Goal: Task Accomplishment & Management: Manage account settings

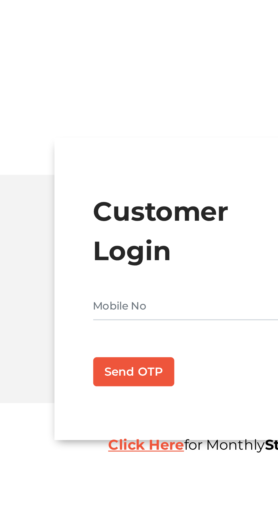
click at [147, 98] on input "text" at bounding box center [188, 99] width 99 height 9
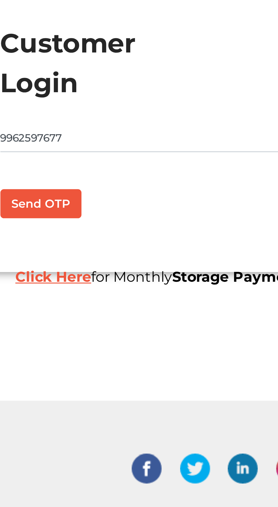
type input "9962597677"
click at [158, 122] on button "Send OTP" at bounding box center [152, 121] width 26 height 10
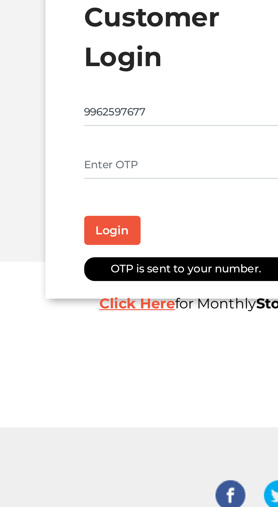
click at [147, 112] on input "text" at bounding box center [177, 116] width 76 height 9
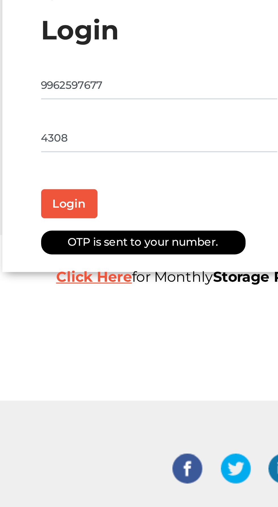
type input "4308"
click at [151, 136] on button "Login" at bounding box center [148, 138] width 18 height 10
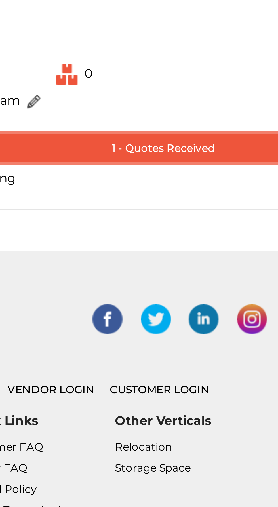
click at [205, 209] on button "1 - Quotes Received" at bounding box center [203, 210] width 127 height 9
